Goal: Check status: Check status

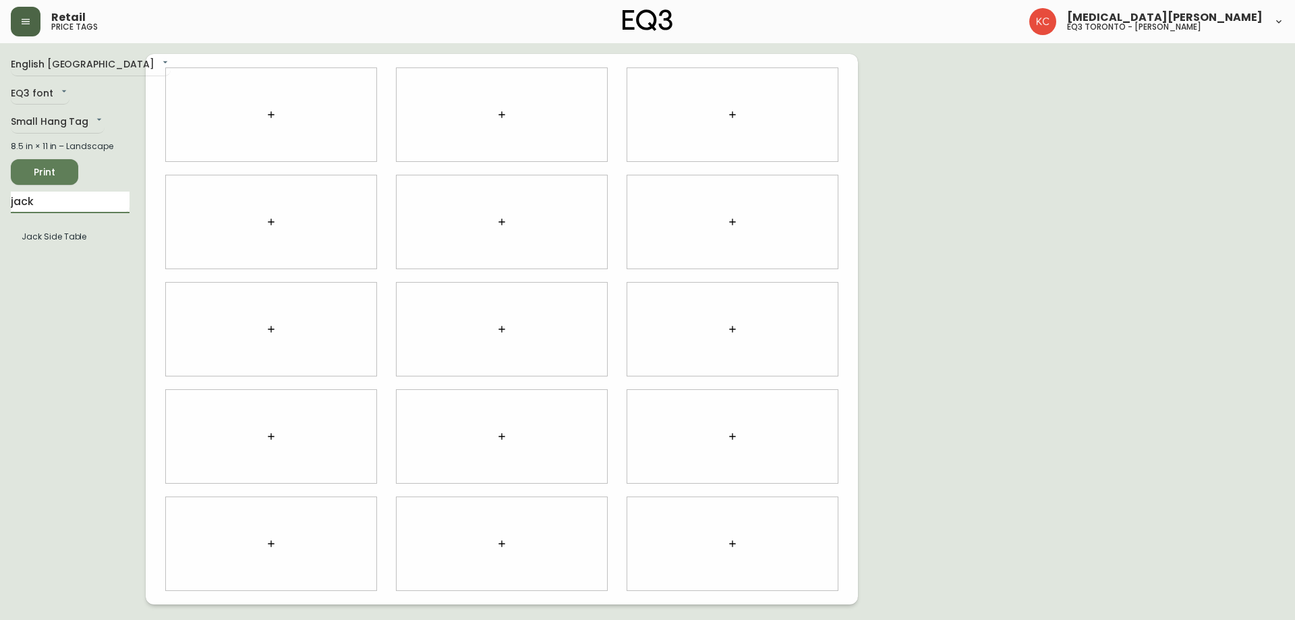
click at [25, 27] on button "button" at bounding box center [26, 22] width 30 height 30
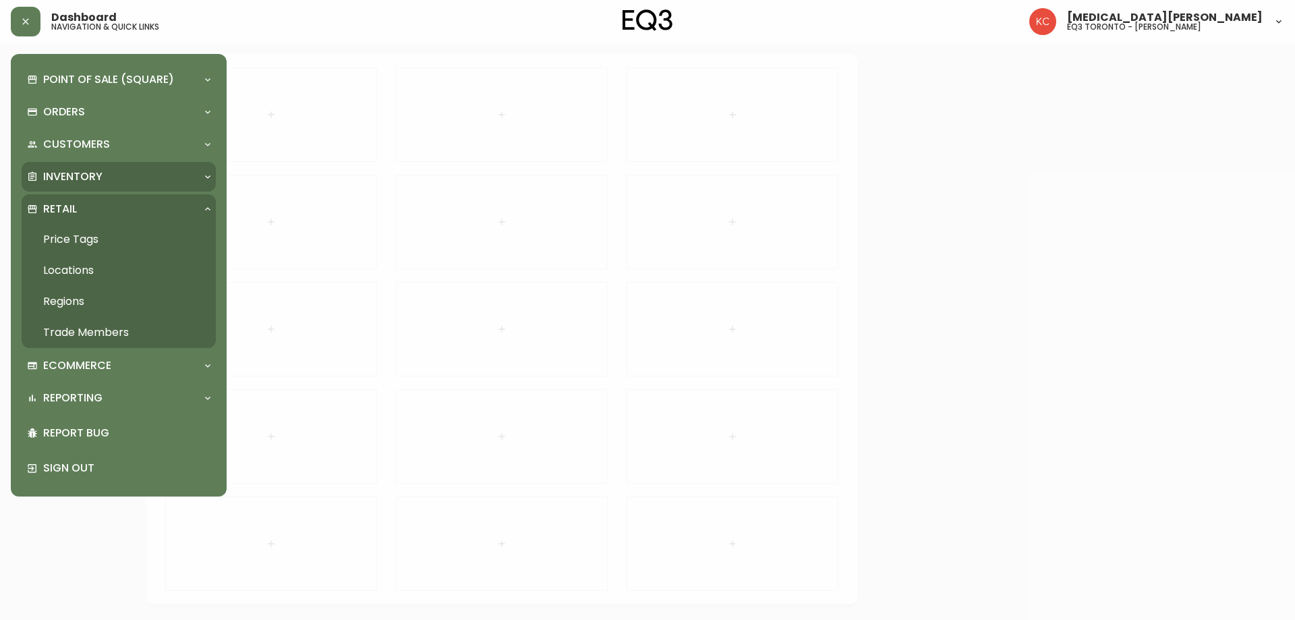
click at [78, 179] on p "Inventory" at bounding box center [72, 176] width 59 height 15
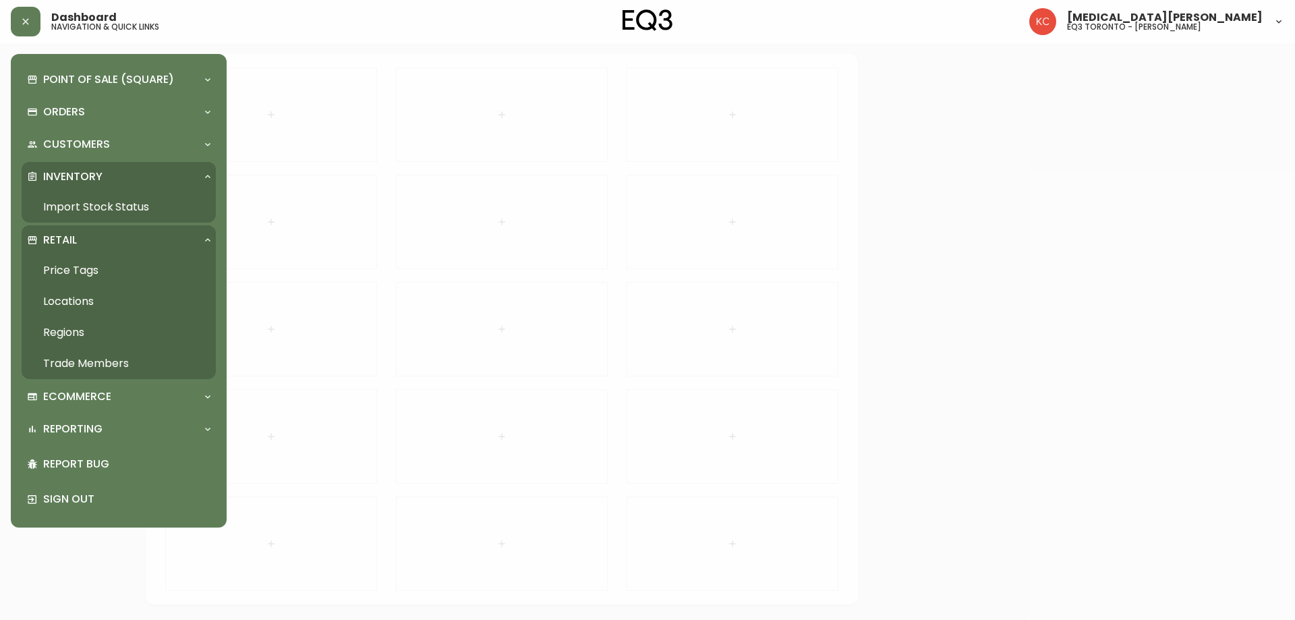
click at [82, 203] on link "Import Stock Status" at bounding box center [119, 207] width 194 height 31
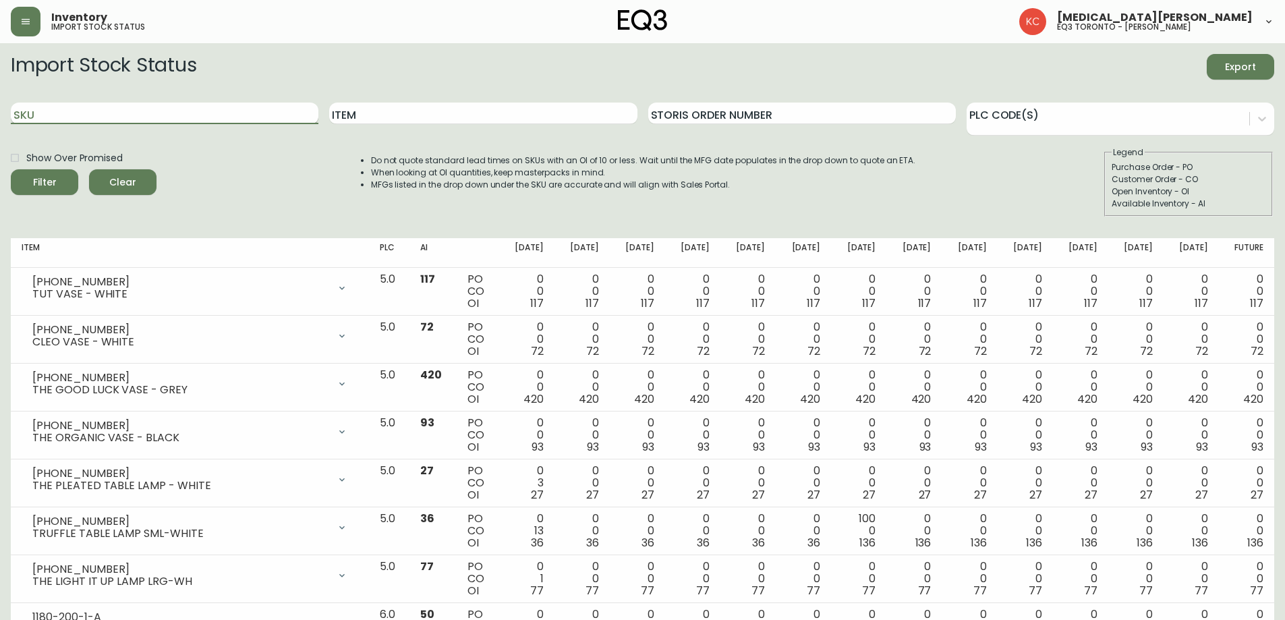
click at [253, 113] on input "SKU" at bounding box center [165, 114] width 308 height 22
paste input "[PHONE_NUMBER]"
type input "[PHONE_NUMBER]"
click at [11, 169] on button "Filter" at bounding box center [44, 182] width 67 height 26
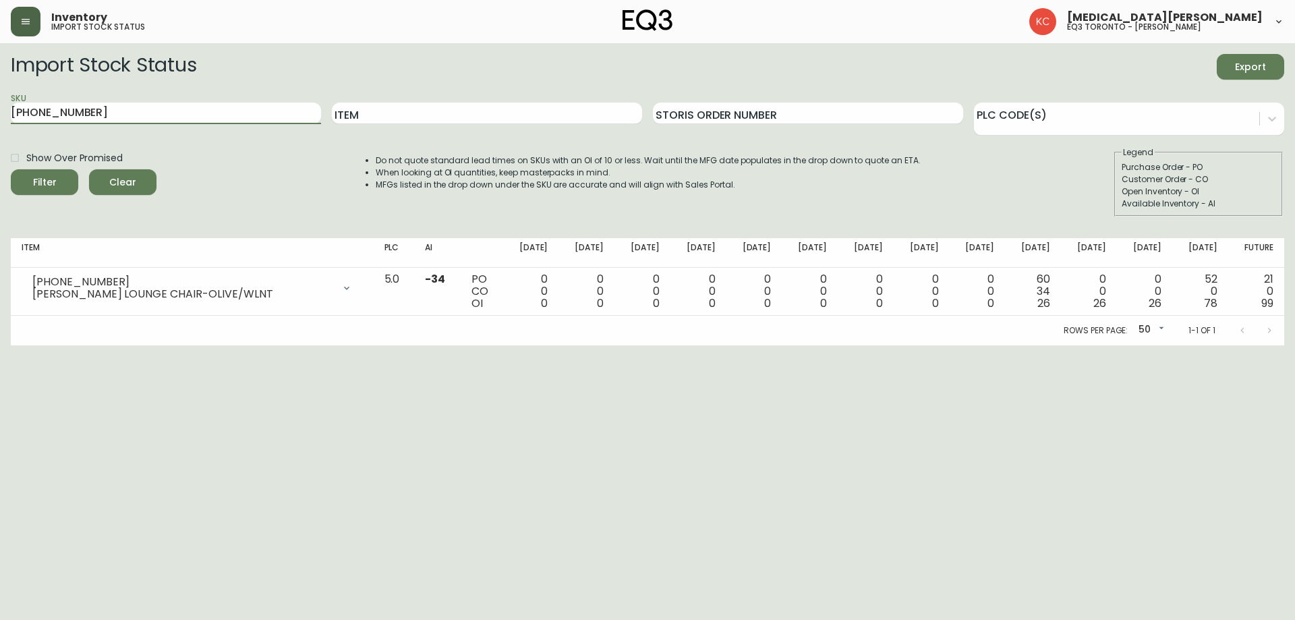
click at [13, 26] on button "button" at bounding box center [26, 22] width 30 height 30
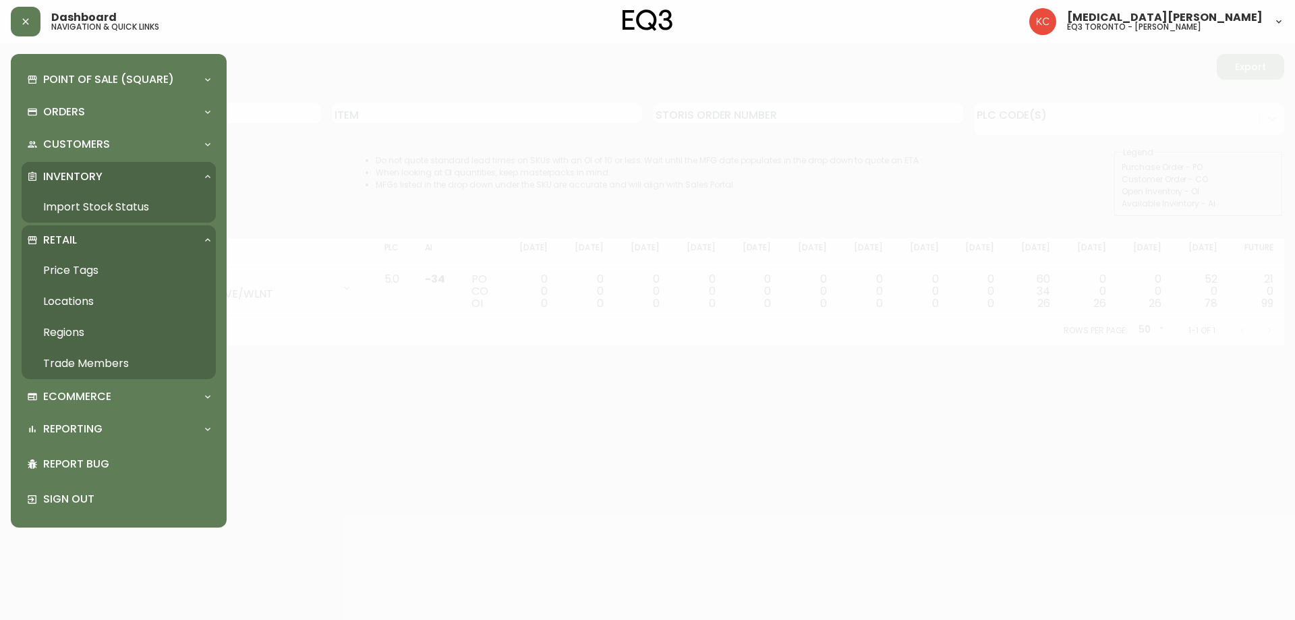
click at [77, 362] on link "Trade Members" at bounding box center [119, 363] width 194 height 31
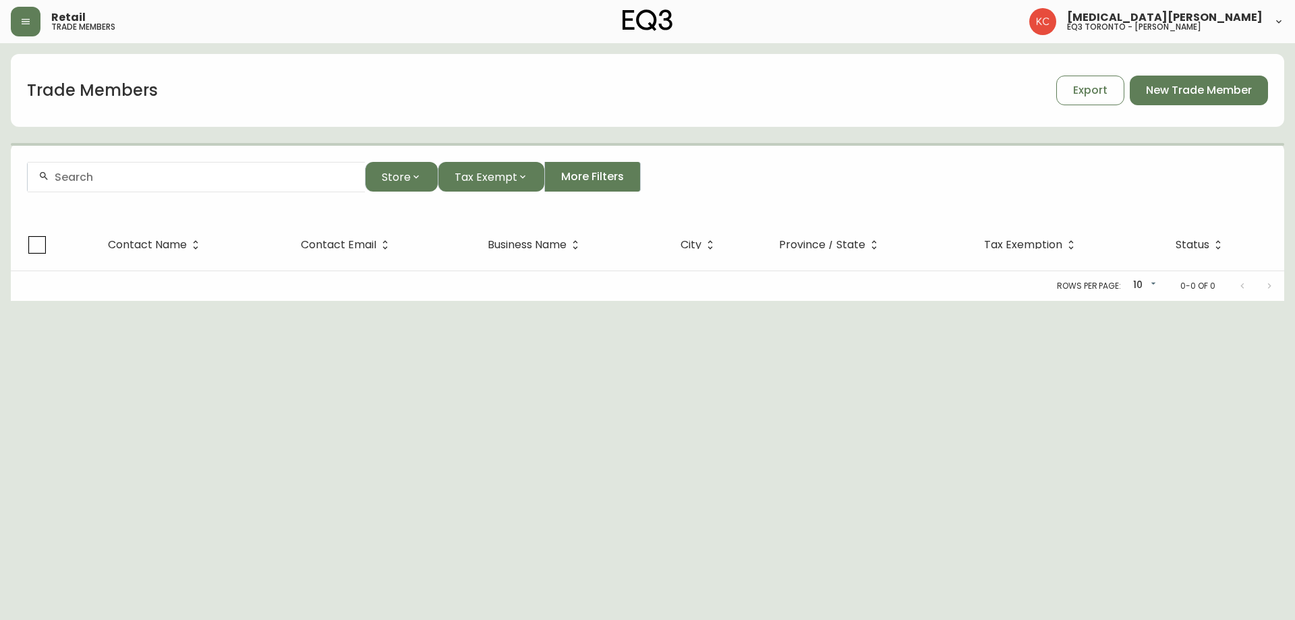
click at [224, 180] on input "text" at bounding box center [205, 177] width 300 height 13
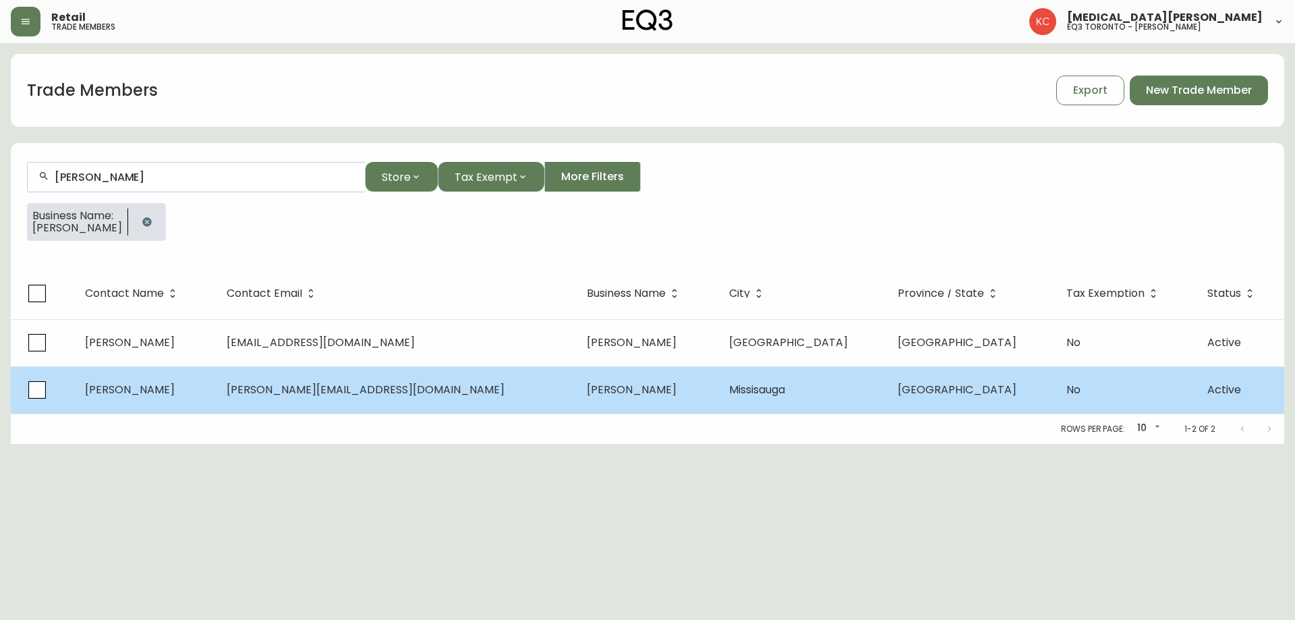
type input "[PERSON_NAME]"
click at [216, 388] on td "[PERSON_NAME]" at bounding box center [145, 389] width 142 height 47
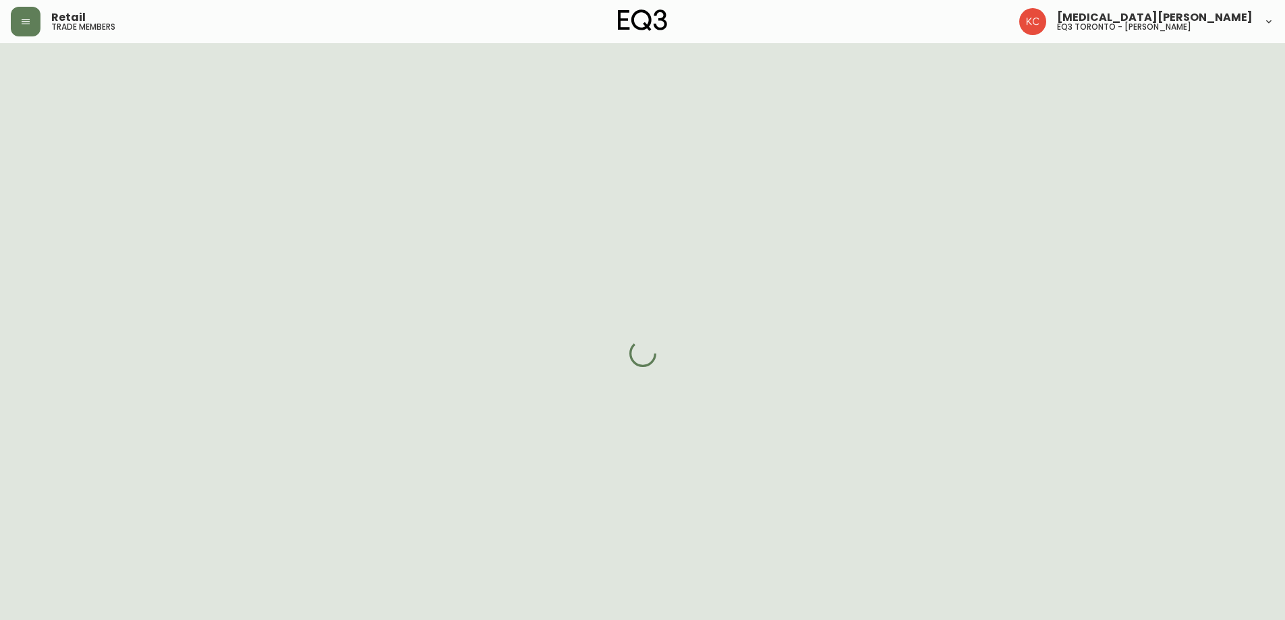
select select "ON"
select select "CA"
select select "CA_EN"
select select "Other"
select select "cjw10z96s008u6gs0ccm7hd19"
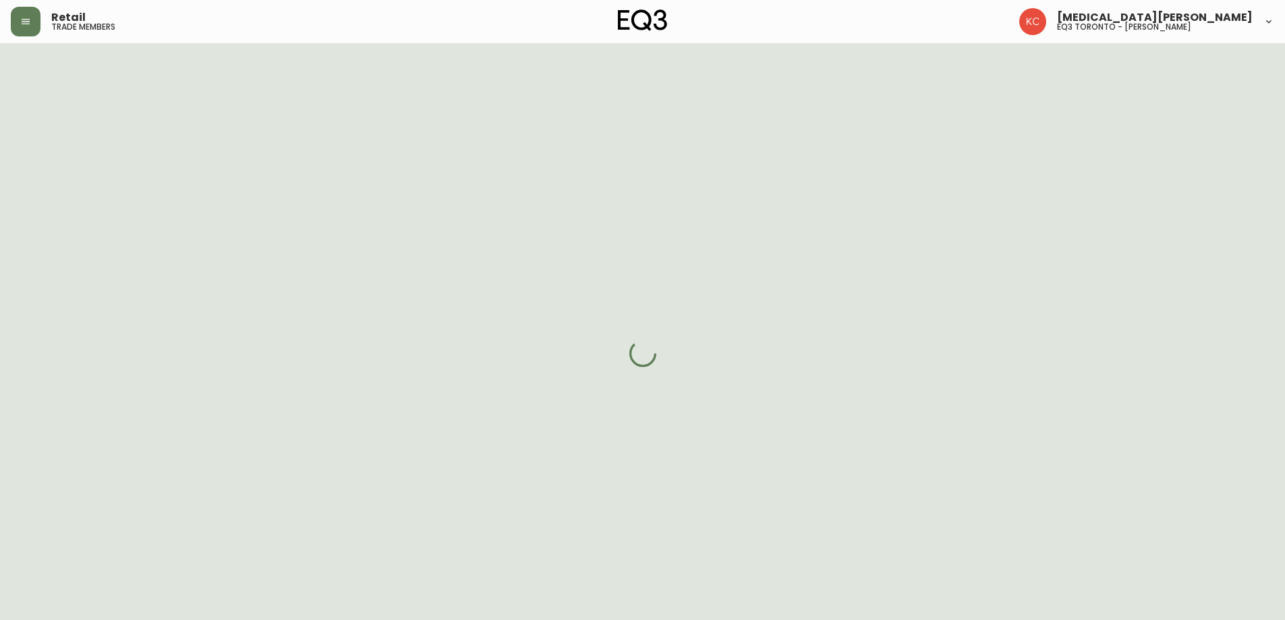
select select "false"
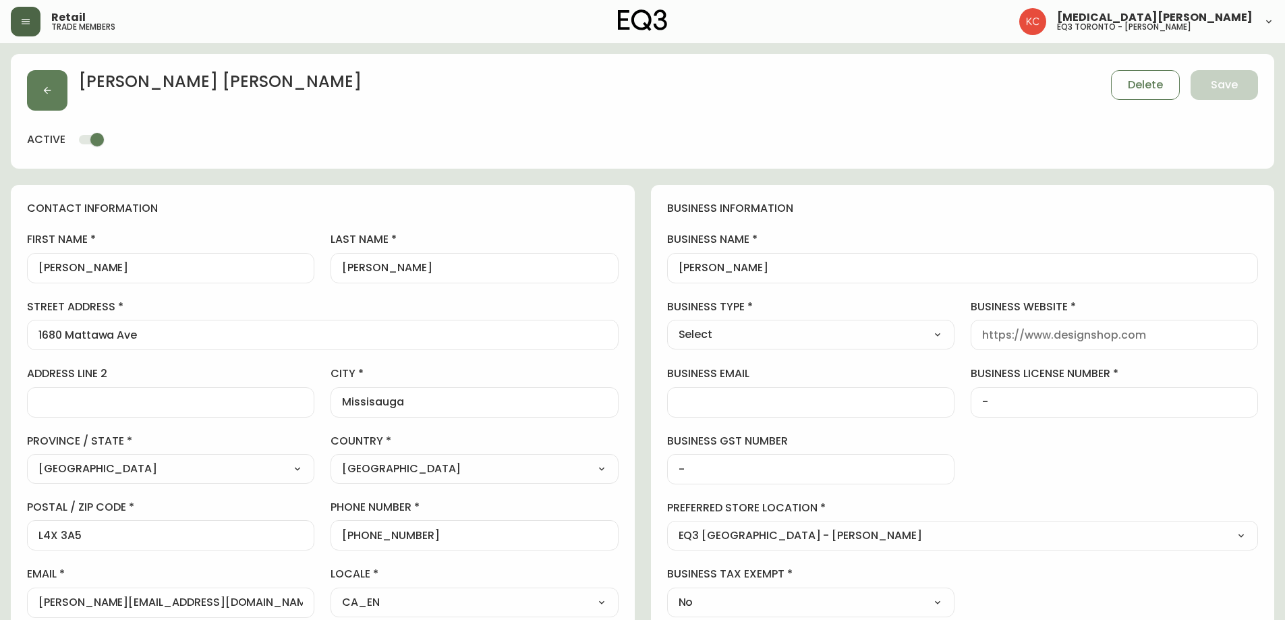
click at [33, 26] on button "button" at bounding box center [26, 22] width 30 height 30
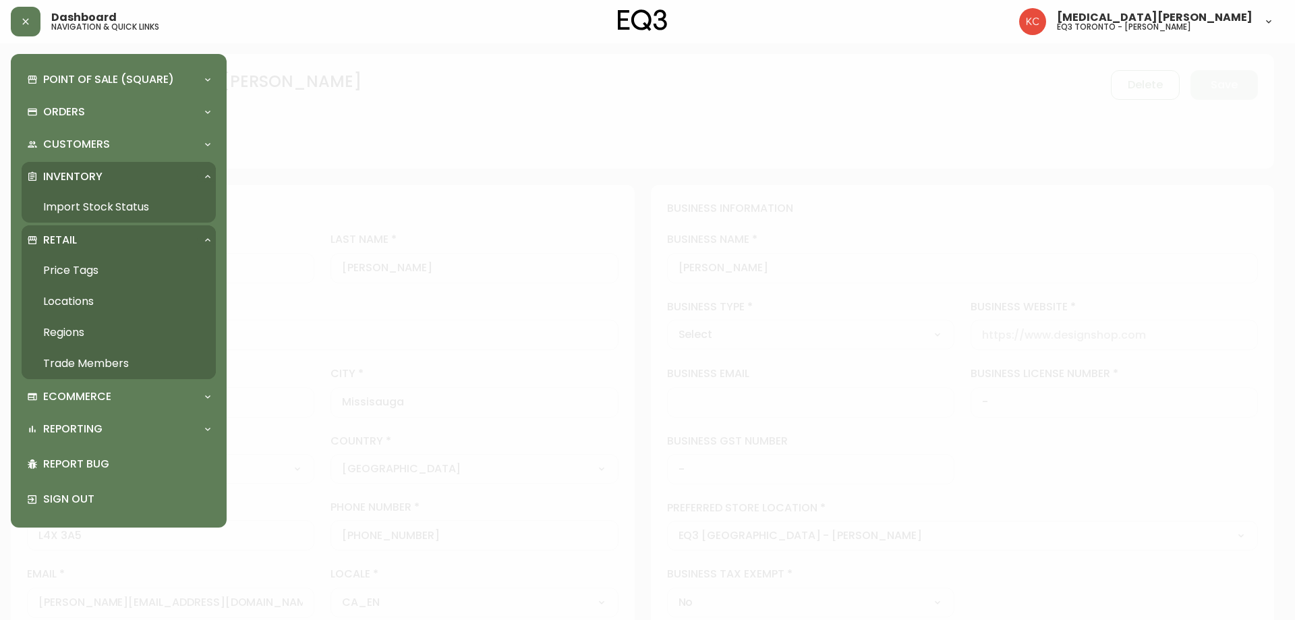
click at [107, 202] on link "Import Stock Status" at bounding box center [119, 207] width 194 height 31
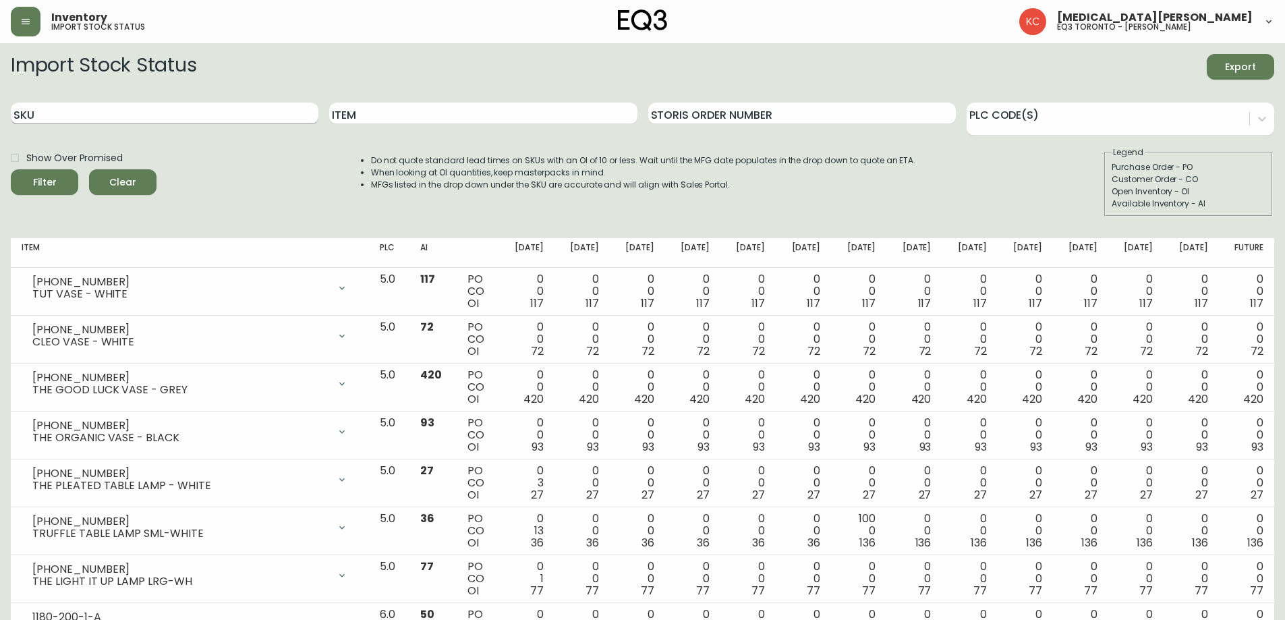
click at [174, 113] on input "SKU" at bounding box center [165, 114] width 308 height 22
paste input "[PHONE_NUMBER]"
type input "[PHONE_NUMBER]"
click at [11, 169] on button "Filter" at bounding box center [44, 182] width 67 height 26
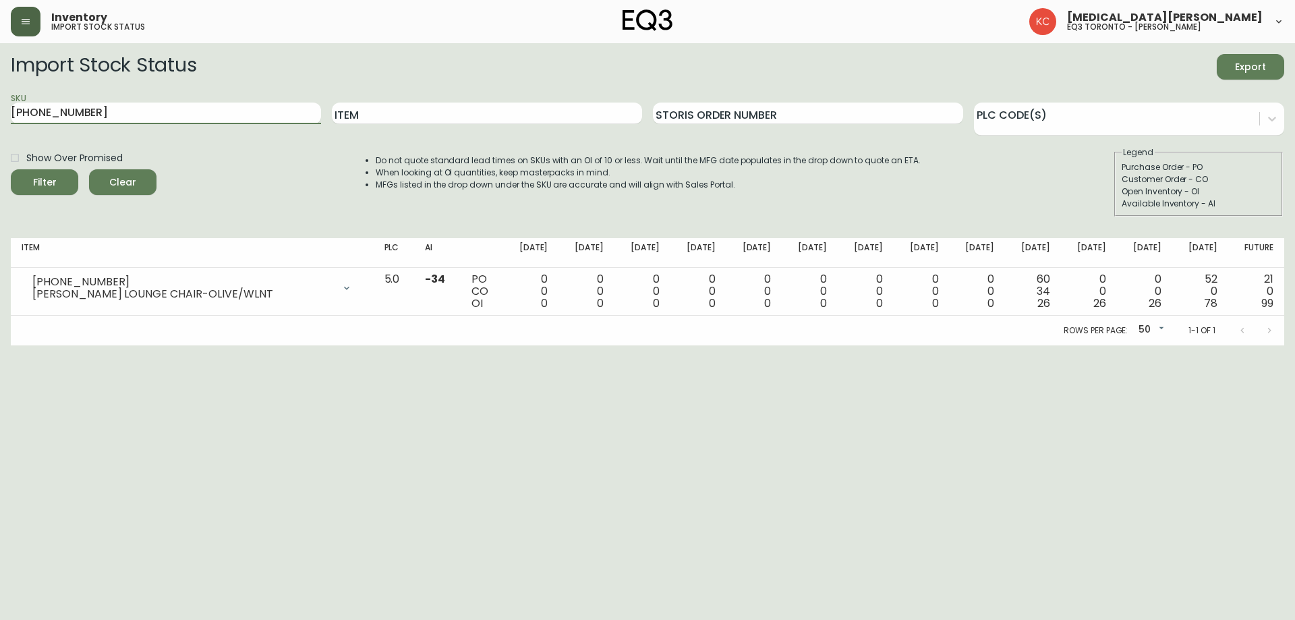
click at [26, 16] on button "button" at bounding box center [26, 22] width 30 height 30
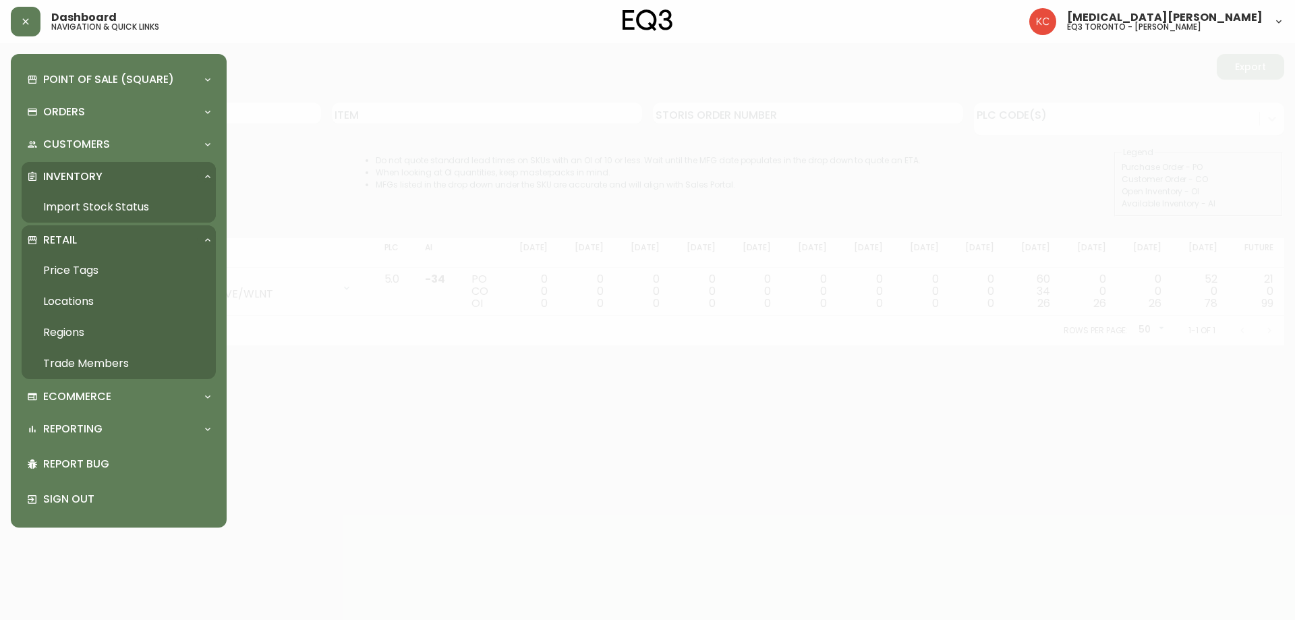
click at [87, 264] on link "Price Tags" at bounding box center [119, 270] width 194 height 31
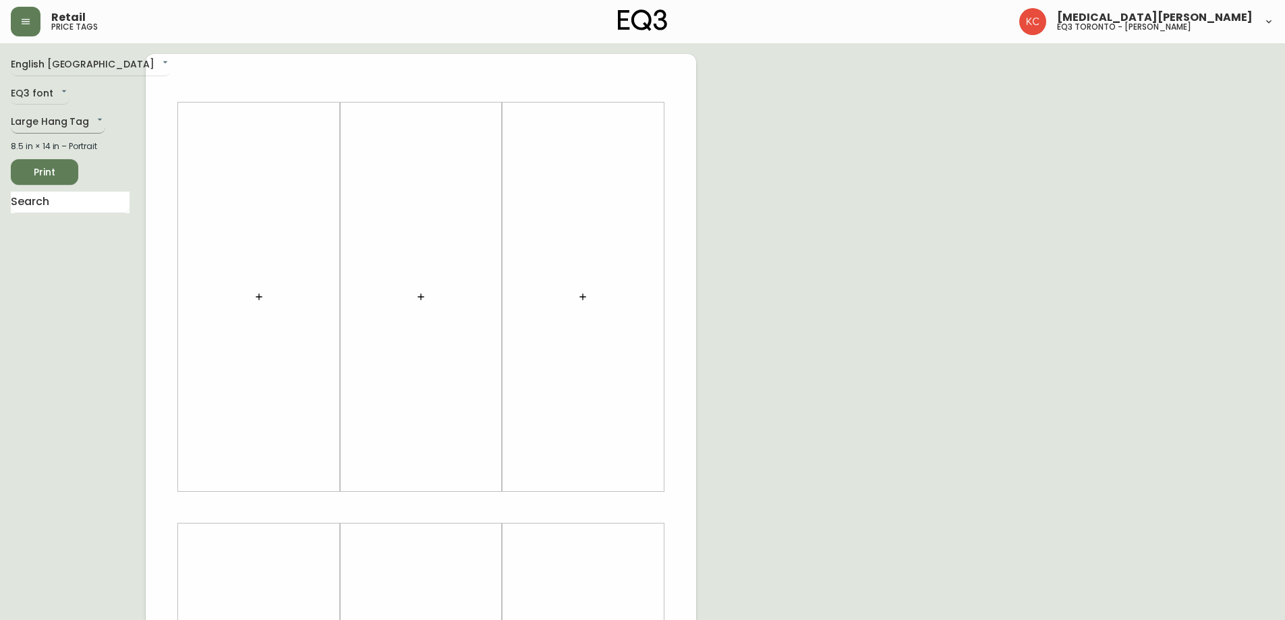
click at [68, 127] on body "Retail price tags [MEDICAL_DATA][PERSON_NAME] eq3 [GEOGRAPHIC_DATA] - [PERSON_N…" at bounding box center [642, 480] width 1285 height 961
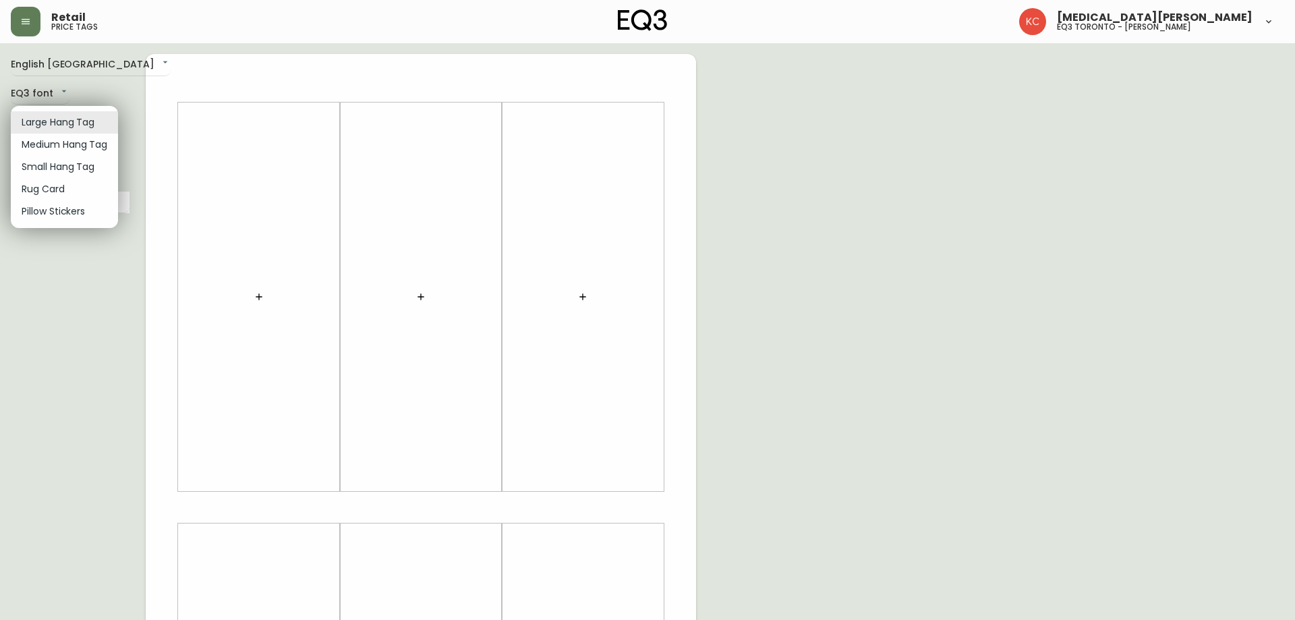
click at [64, 171] on li "Small Hang Tag" at bounding box center [64, 167] width 107 height 22
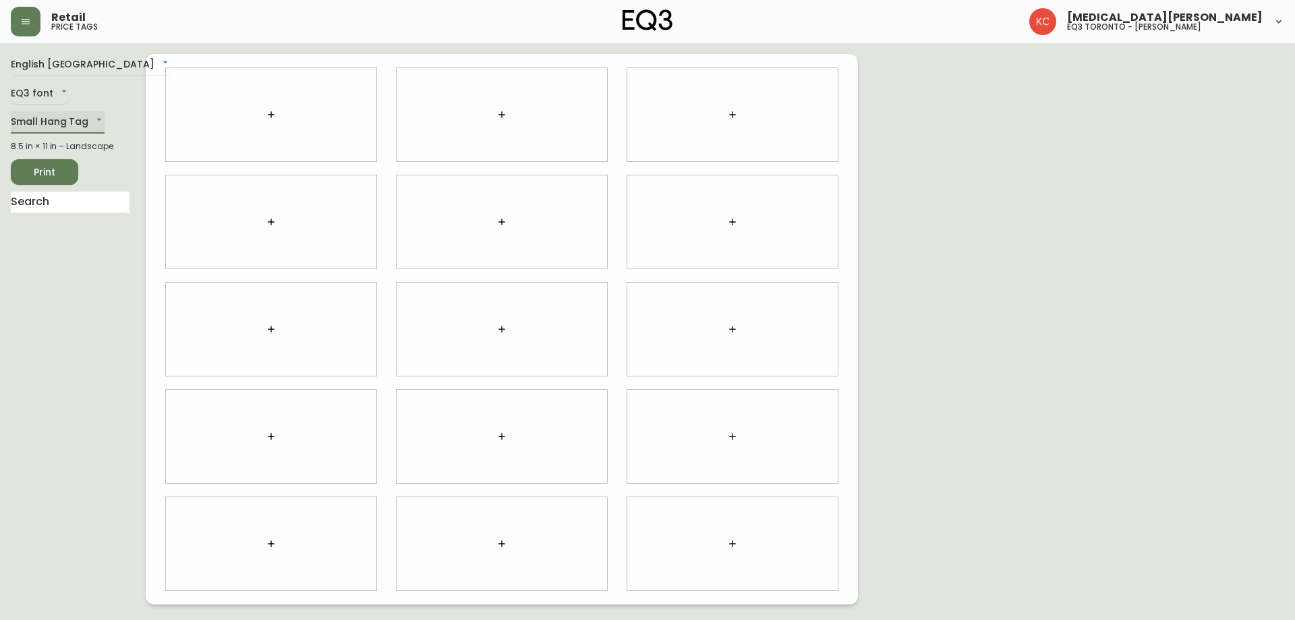
type input "small"
click at [95, 211] on input "text" at bounding box center [70, 203] width 119 height 22
type input "JACK"
click at [170, 252] on icon "button" at bounding box center [171, 252] width 5 height 5
click at [972, 338] on div "English Canada en_CA EQ3 font EQ3 Small Hang Tag small 8.5 in × 11 in – Landsca…" at bounding box center [648, 329] width 1274 height 551
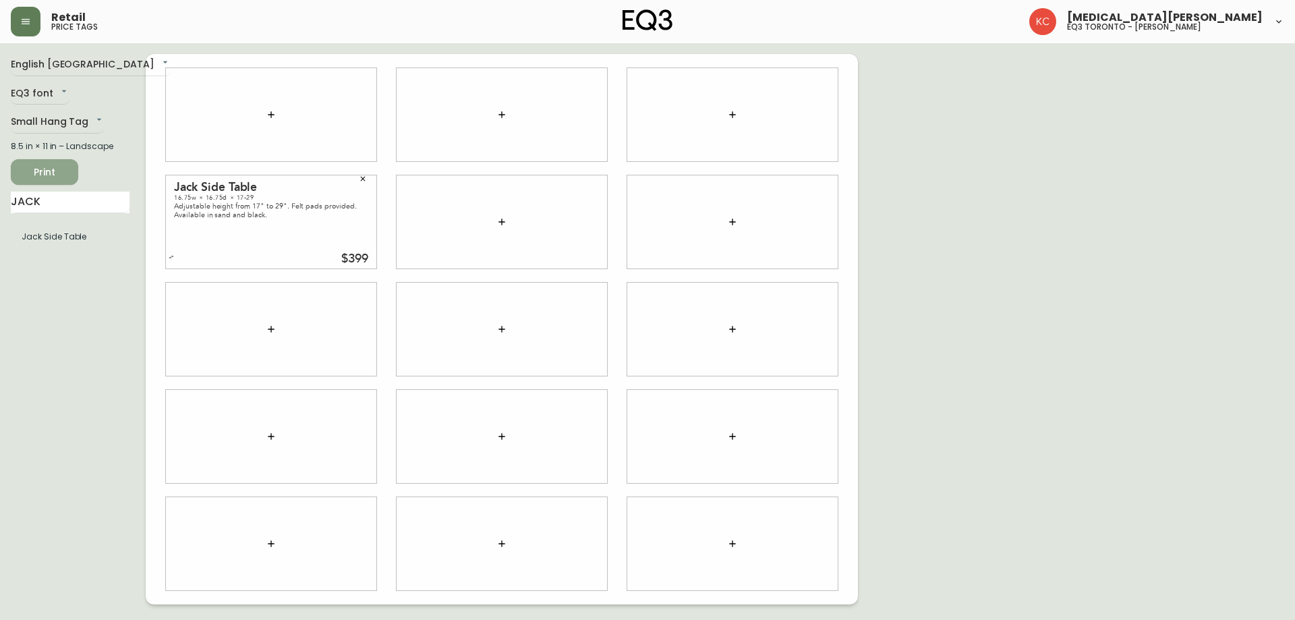
click at [52, 173] on span "Print" at bounding box center [45, 172] width 46 height 17
click at [26, 20] on icon "button" at bounding box center [25, 21] width 11 height 11
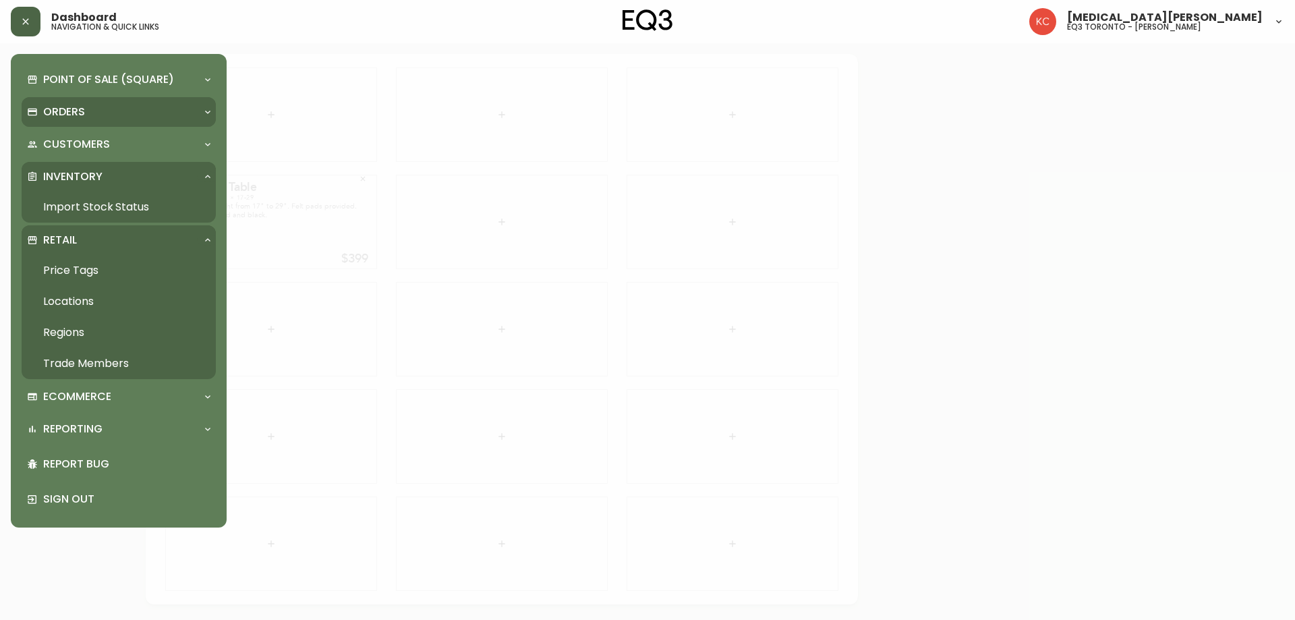
click at [71, 102] on div "Orders" at bounding box center [119, 112] width 194 height 30
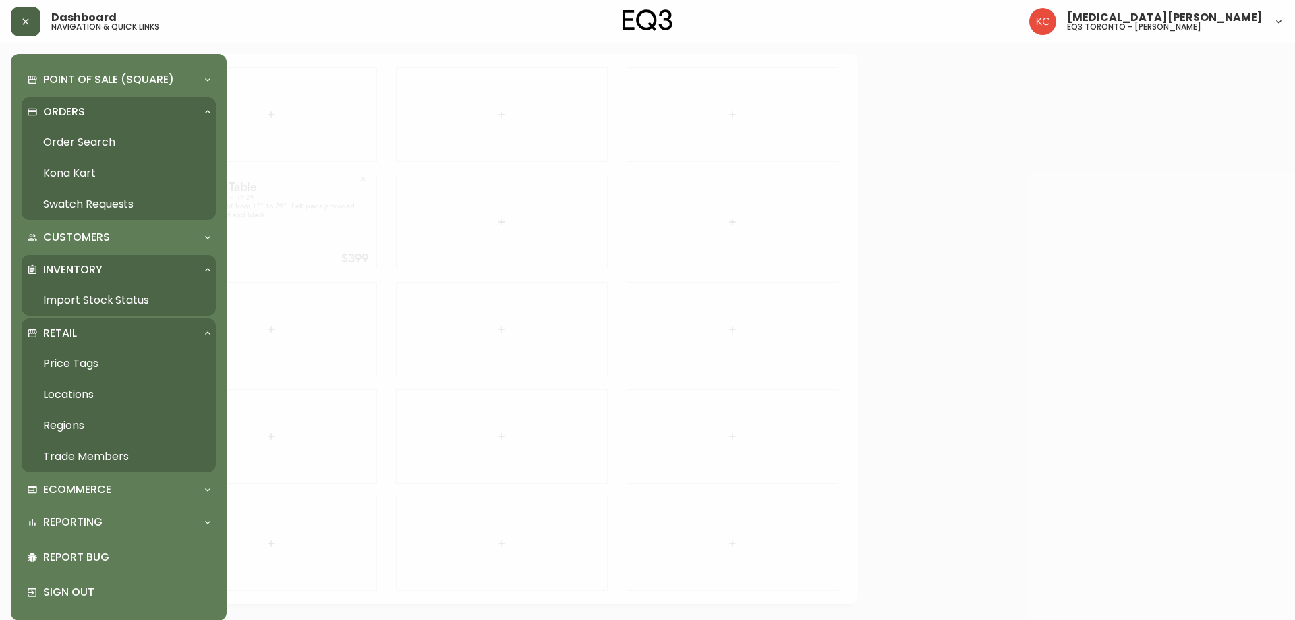
click at [76, 207] on link "Swatch Requests" at bounding box center [119, 204] width 194 height 31
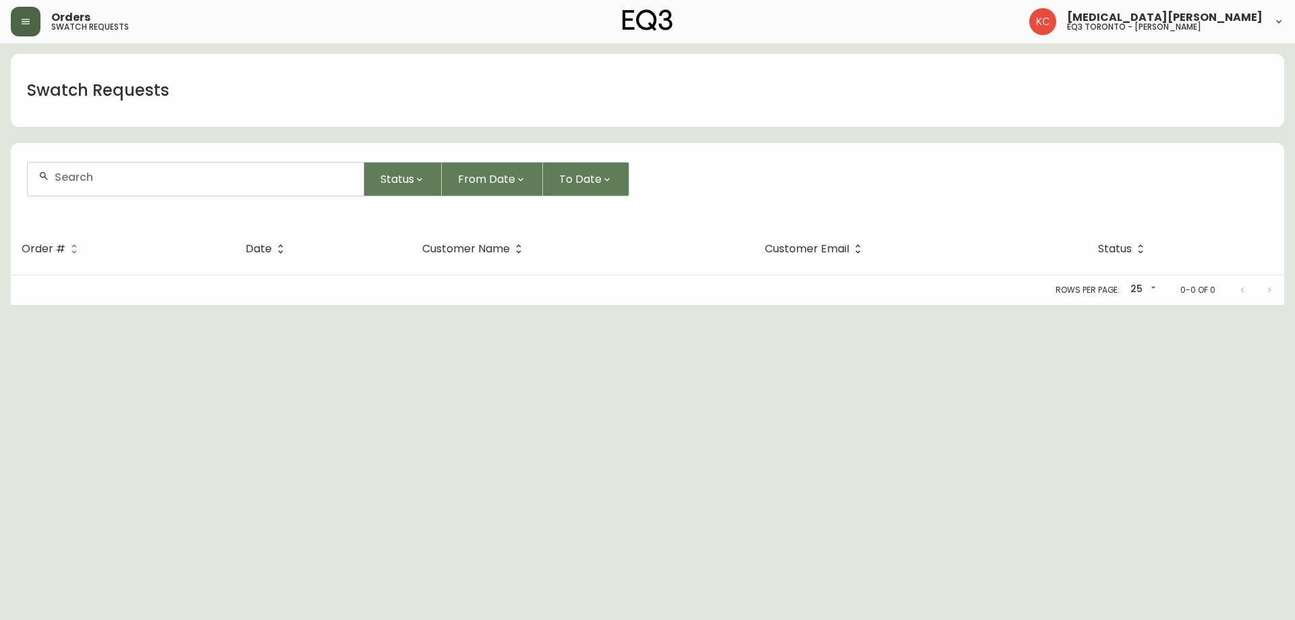
click at [22, 30] on button "button" at bounding box center [26, 22] width 30 height 30
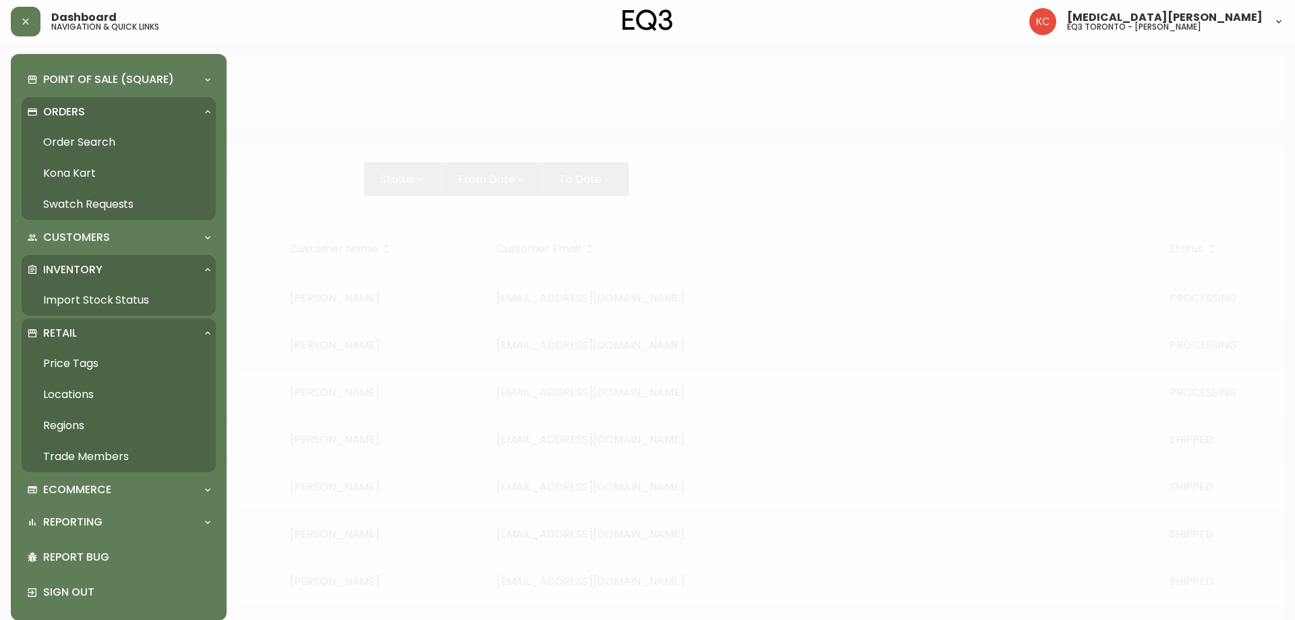
click at [50, 123] on div "Orders" at bounding box center [119, 112] width 194 height 30
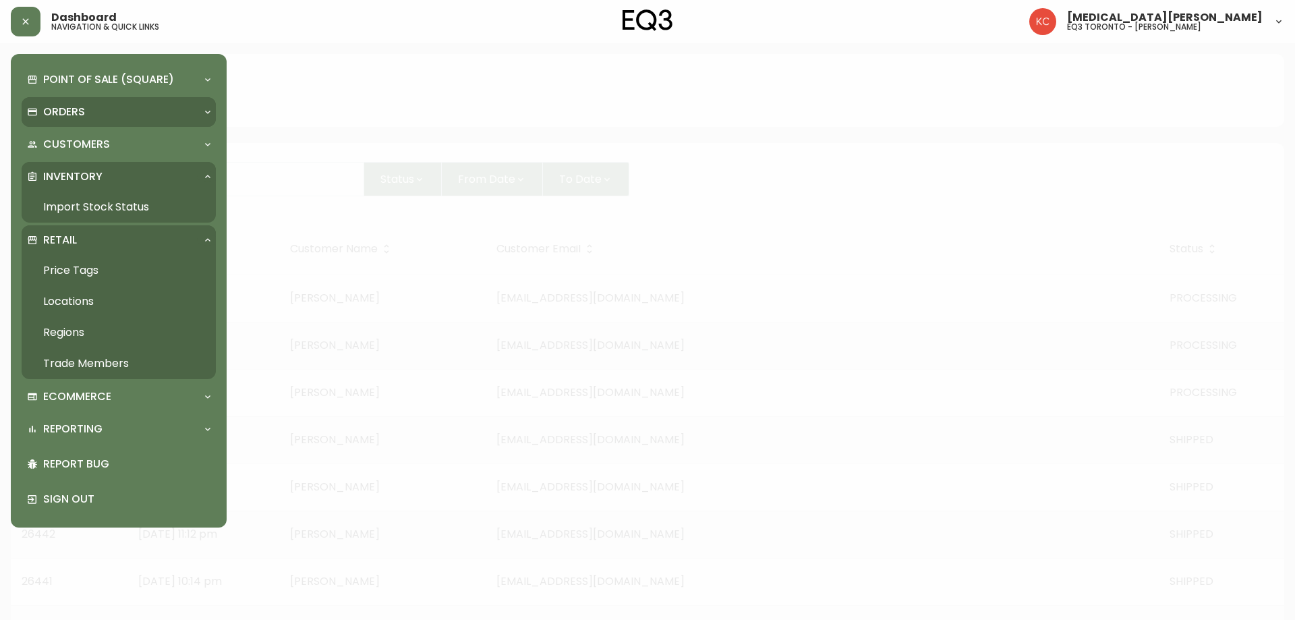
click at [50, 114] on p "Orders" at bounding box center [64, 112] width 42 height 15
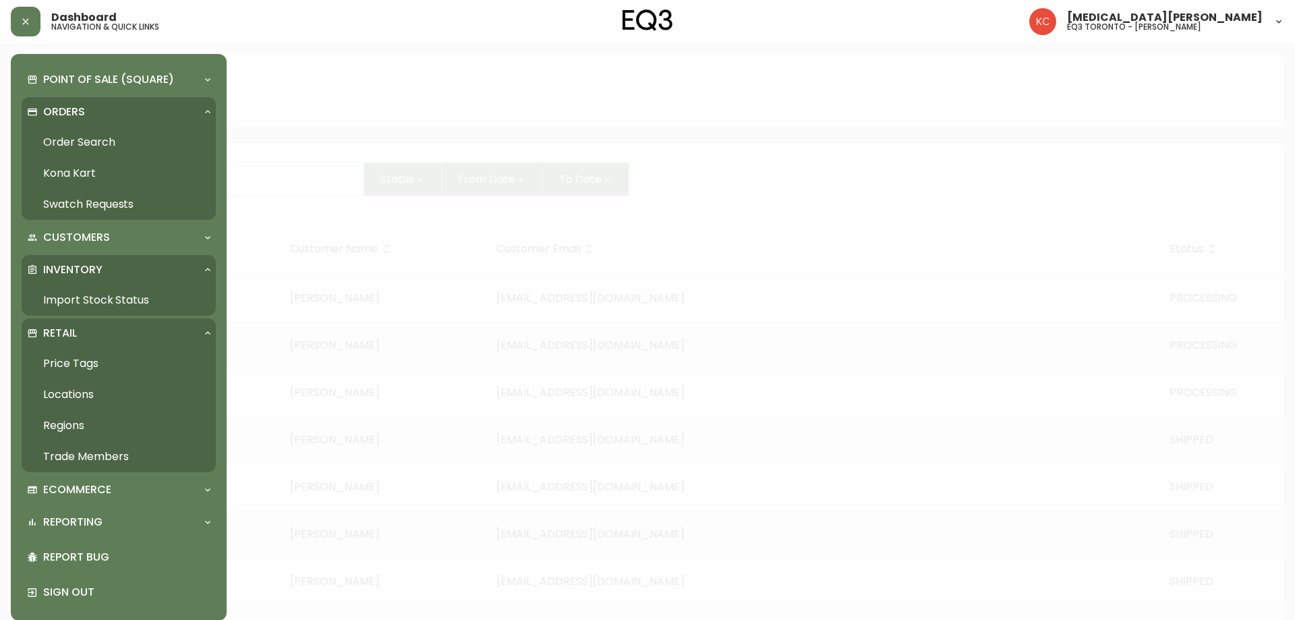
click at [59, 142] on link "Order Search" at bounding box center [119, 142] width 194 height 31
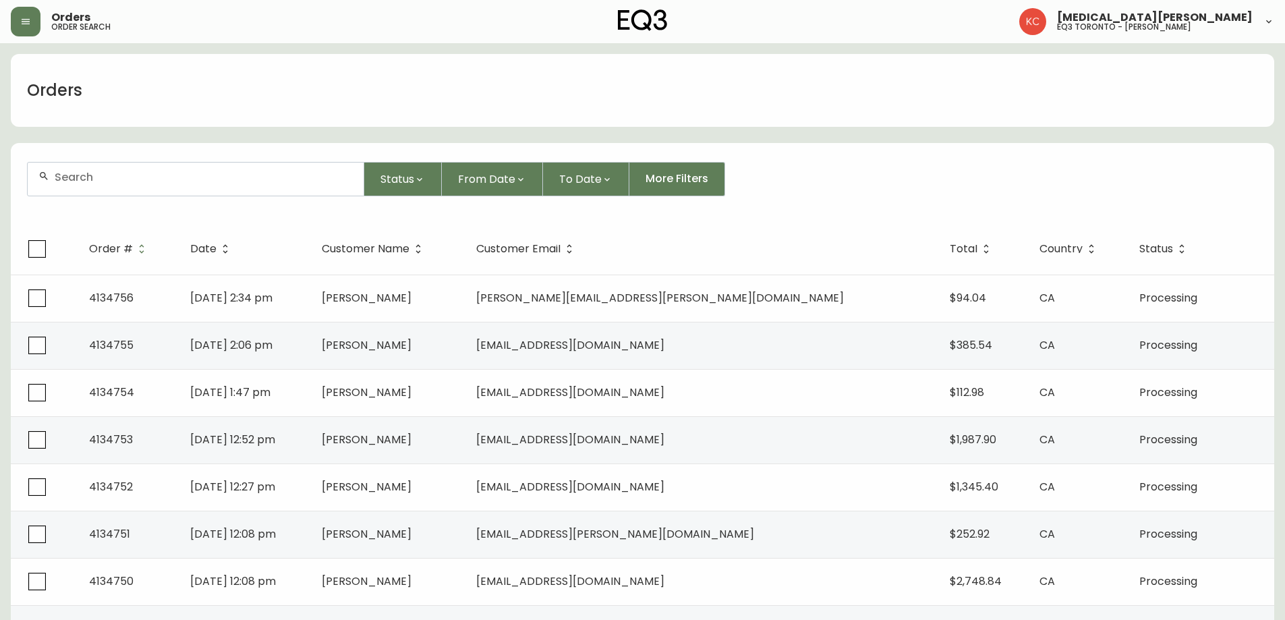
click at [166, 186] on div at bounding box center [196, 179] width 336 height 33
paste input "4132592"
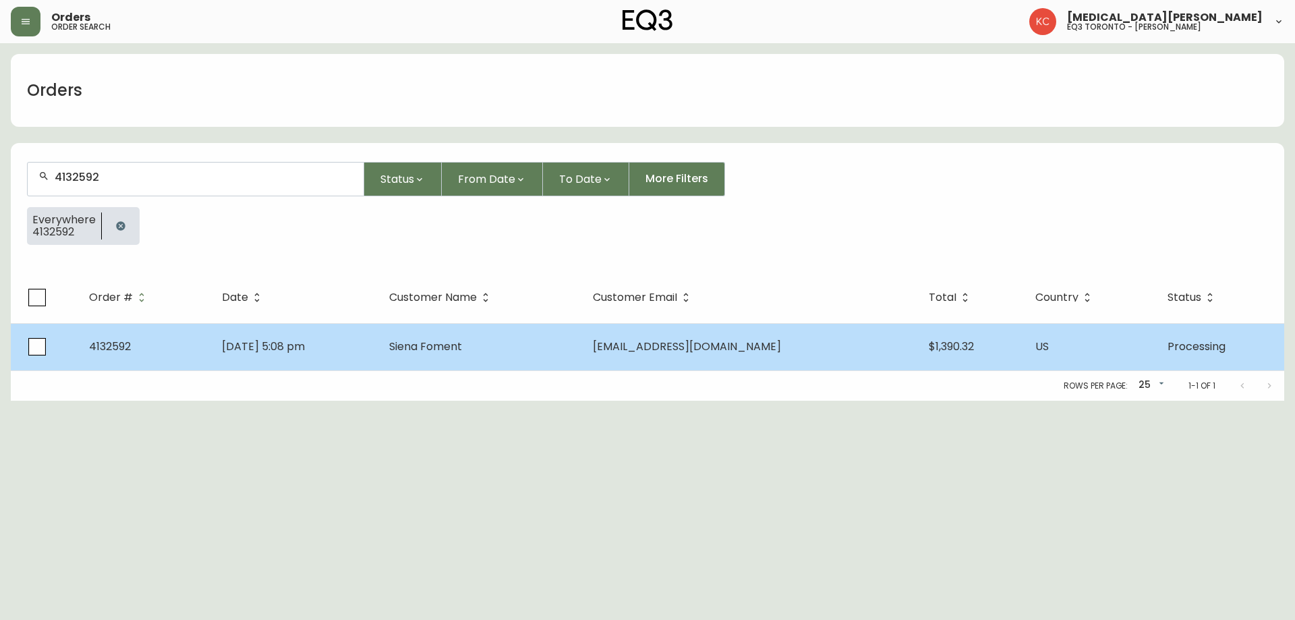
type input "4132592"
click at [272, 359] on td "[DATE] 5:08 pm" at bounding box center [294, 346] width 167 height 47
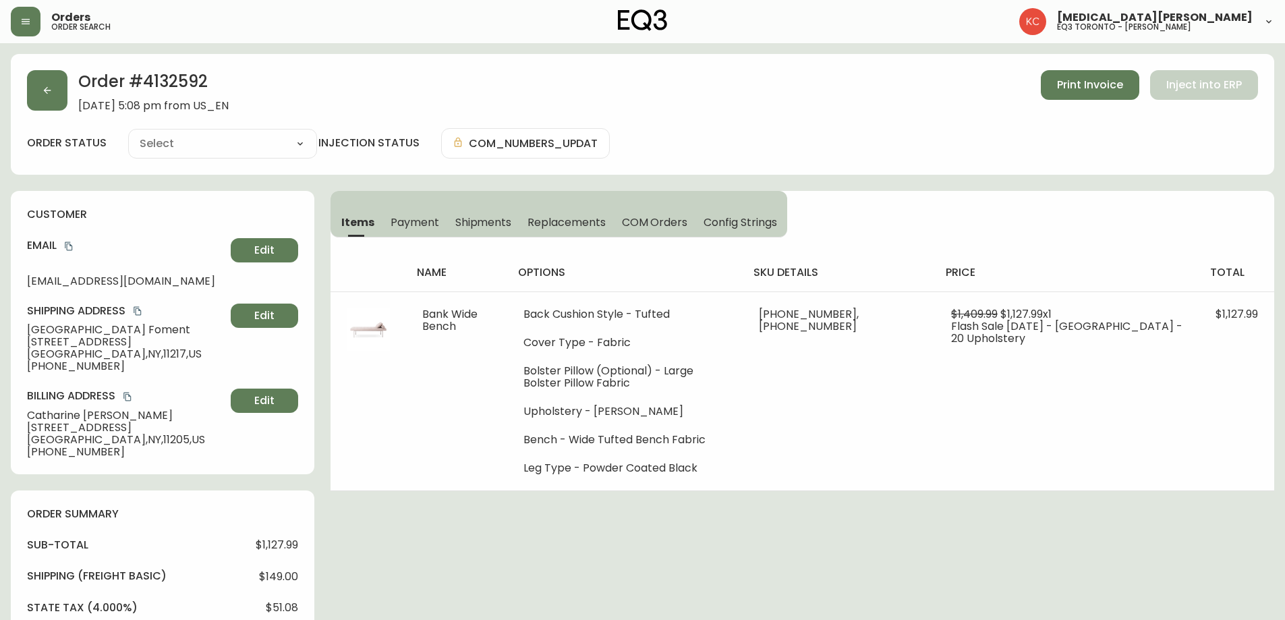
type input "Processing"
select select "PROCESSING"
click at [119, 454] on span "[PHONE_NUMBER]" at bounding box center [126, 452] width 198 height 12
